Goal: Transaction & Acquisition: Subscribe to service/newsletter

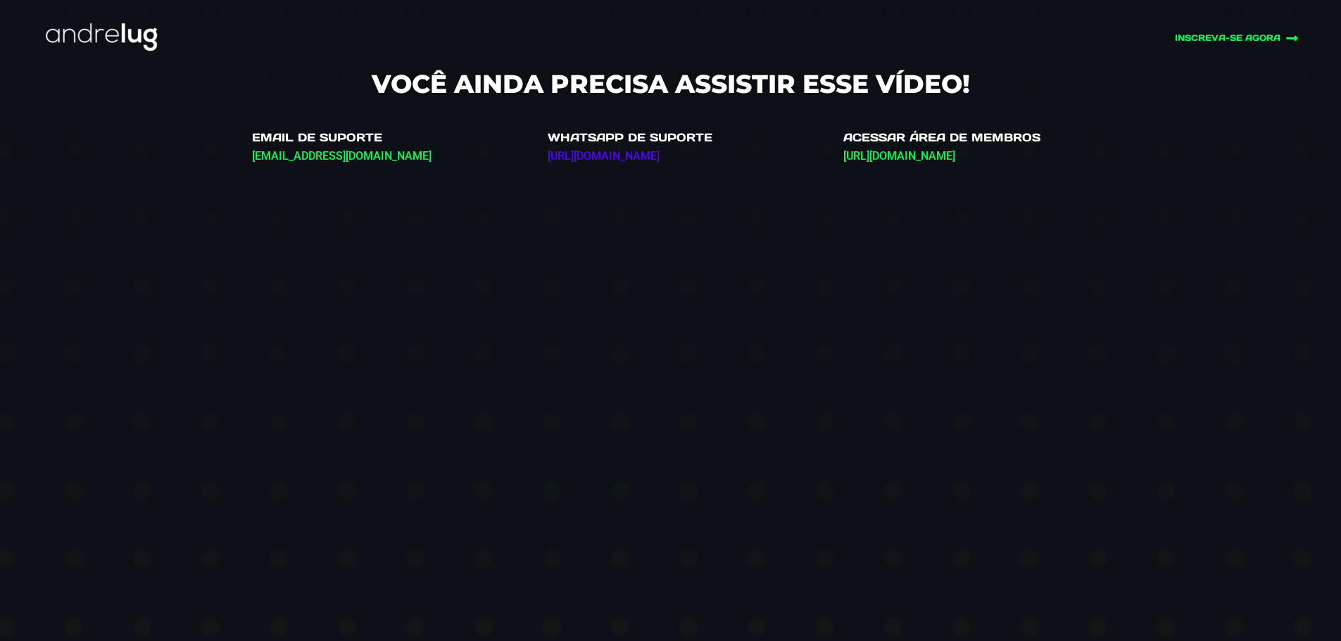
click at [617, 162] on link "https://wa.link/weqy5r" at bounding box center [604, 155] width 112 height 13
click at [921, 156] on link "https://membros.andrelug.com/" at bounding box center [899, 155] width 112 height 13
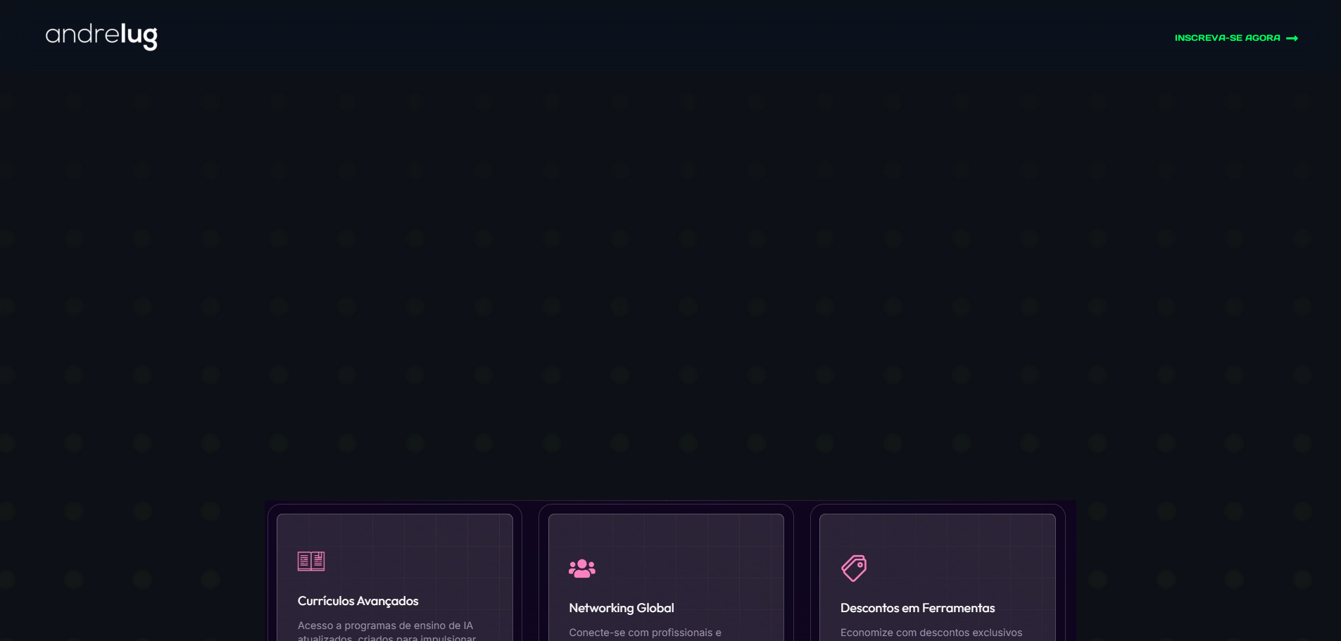
scroll to position [106, 0]
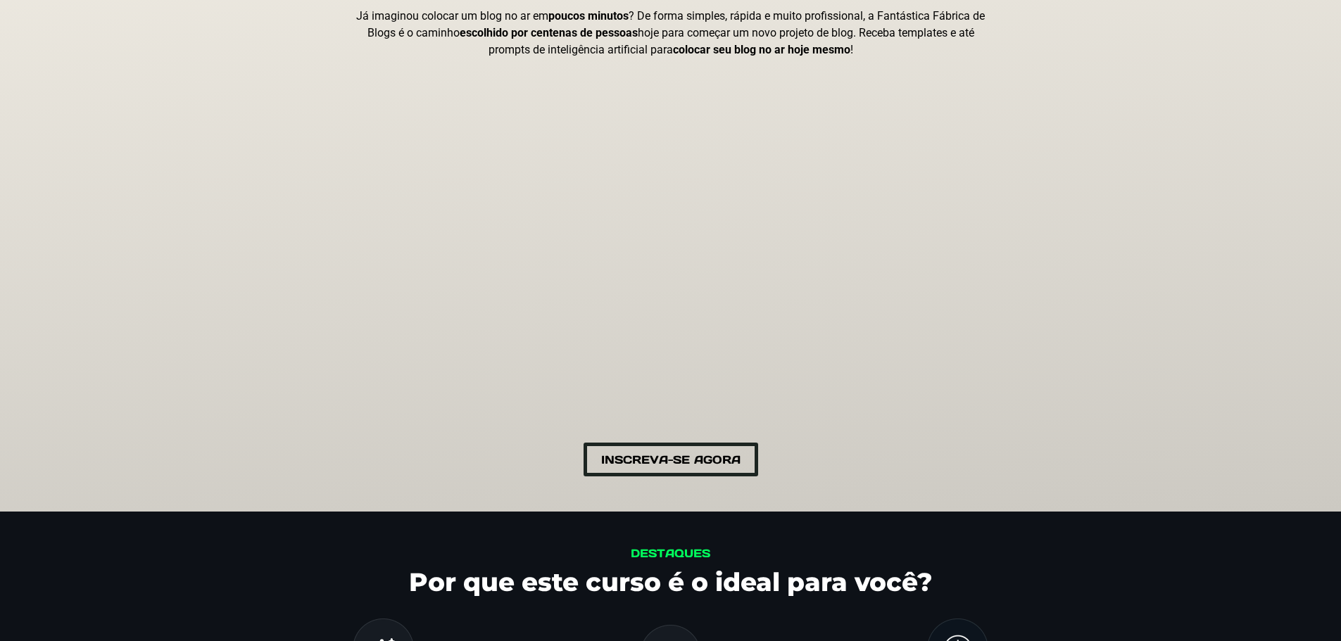
scroll to position [181, 0]
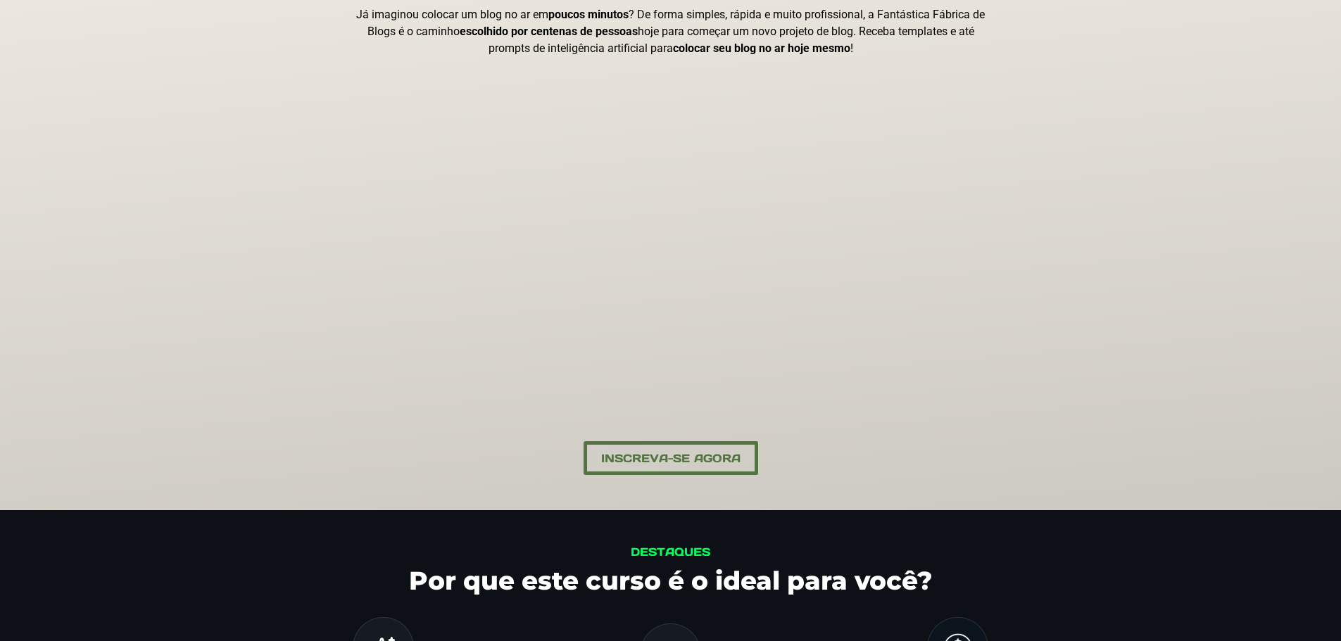
click at [731, 455] on span "Inscreva-se Agora" at bounding box center [670, 458] width 139 height 13
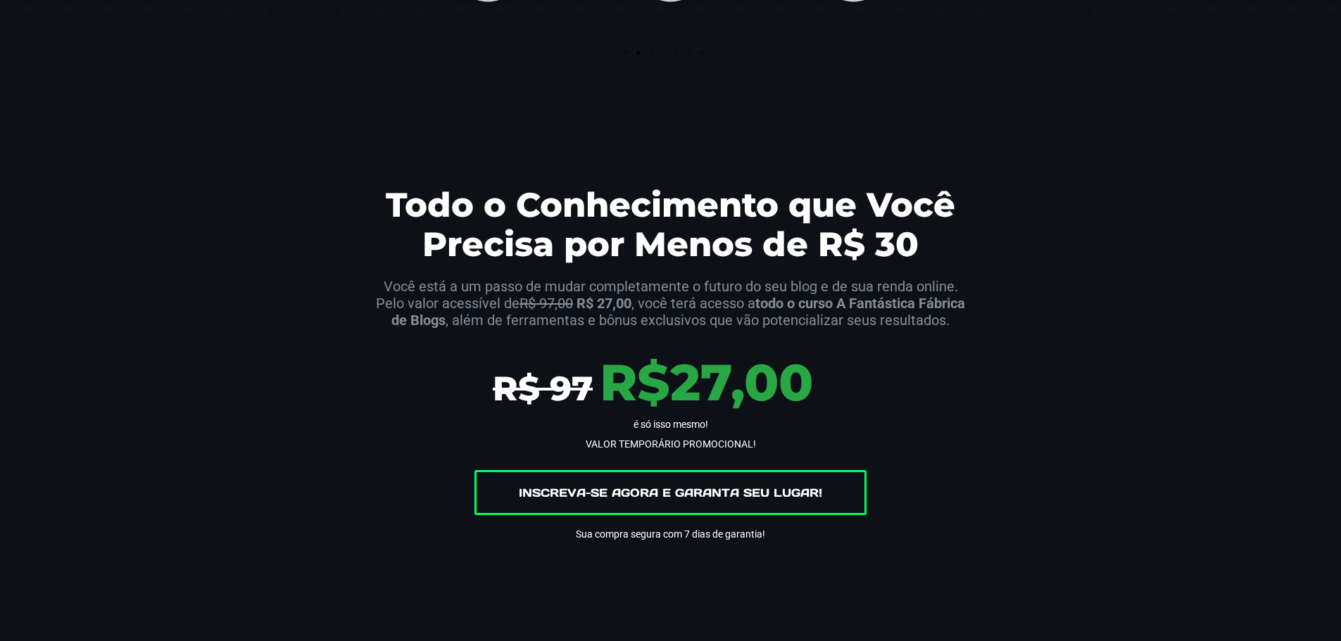
scroll to position [3082, 0]
